Goal: Task Accomplishment & Management: Use online tool/utility

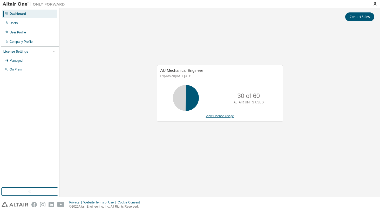
click at [224, 116] on link "View License Usage" at bounding box center [220, 116] width 28 height 4
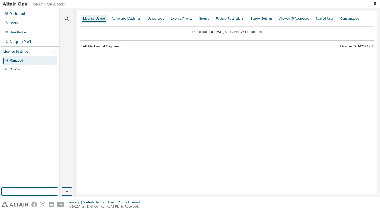
click at [109, 45] on div "AU Mechanical Engineer" at bounding box center [101, 46] width 36 height 4
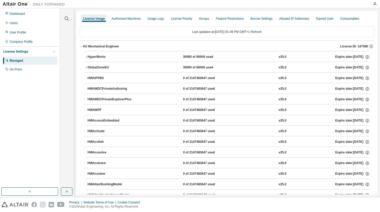
click at [104, 56] on div "HyperWorks" at bounding box center [110, 57] width 47 height 5
